Goal: Book appointment/travel/reservation

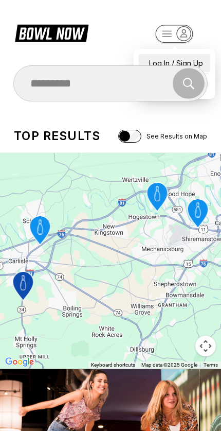
click at [198, 55] on div "Log In / Sign Up" at bounding box center [175, 63] width 72 height 18
select select "**"
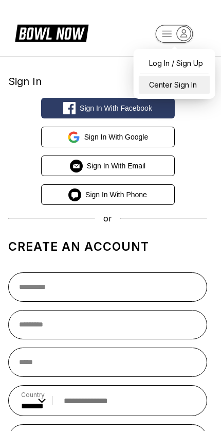
click at [192, 86] on div "Center Sign In" at bounding box center [175, 85] width 72 height 18
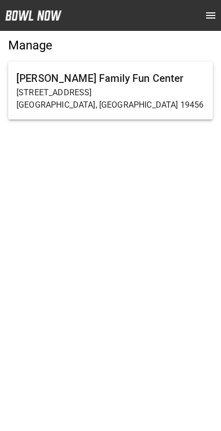
click at [170, 85] on h6 "[PERSON_NAME] Family Fun Center" at bounding box center [110, 78] width 188 height 16
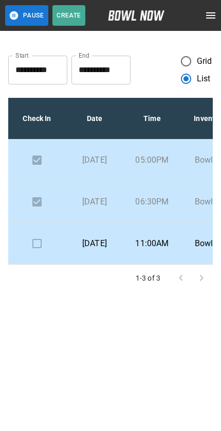
click at [181, 264] on td "Bowling" at bounding box center [210, 243] width 58 height 42
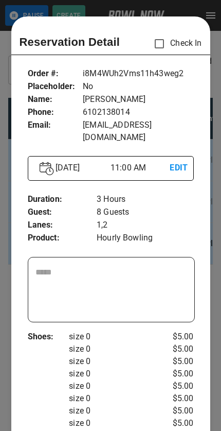
scroll to position [16, 0]
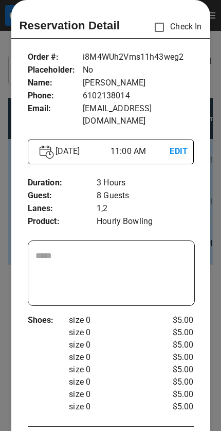
click at [6, 425] on div at bounding box center [110, 215] width 221 height 431
